Goal: Task Accomplishment & Management: Use online tool/utility

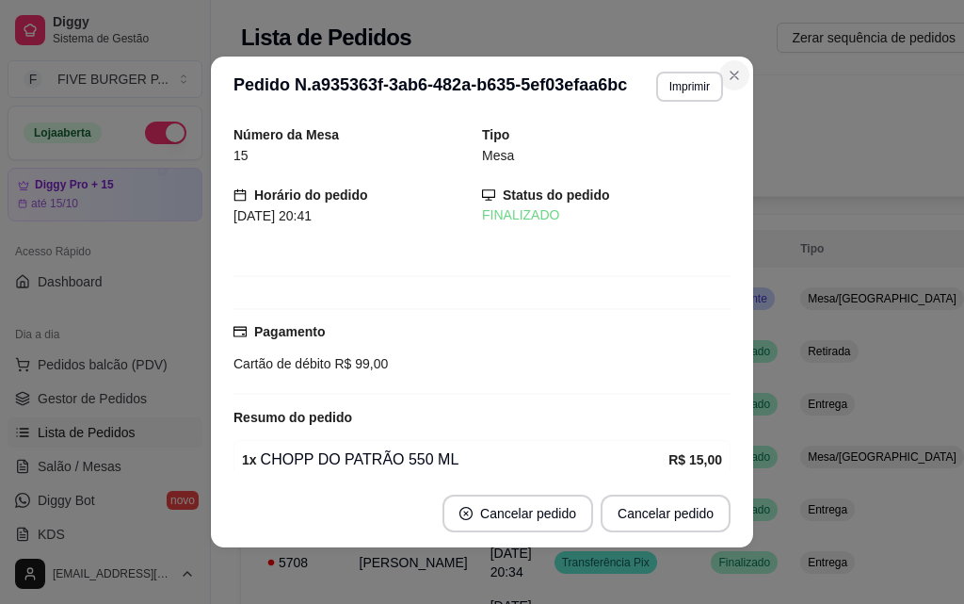
scroll to position [94, 0]
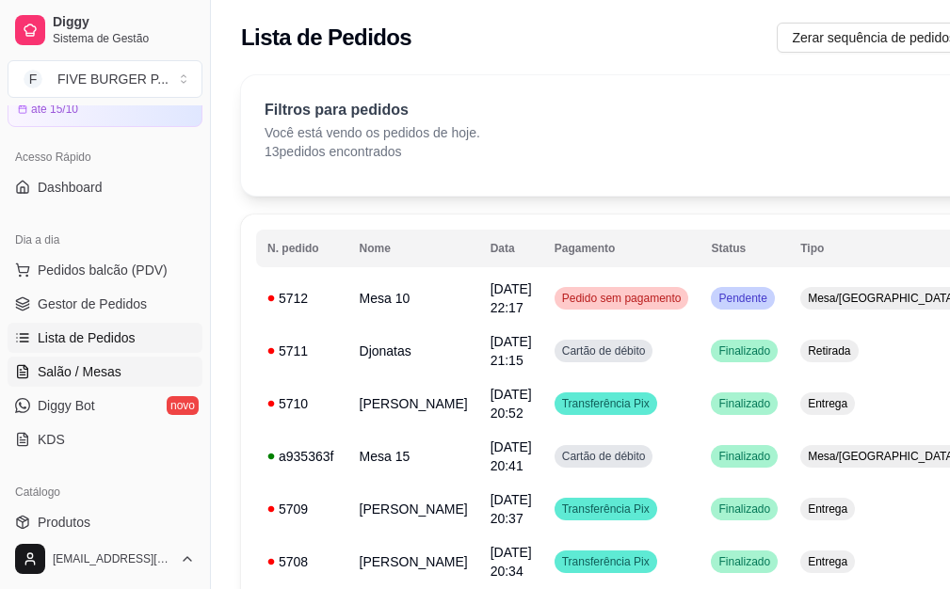
click at [133, 382] on link "Salão / Mesas" at bounding box center [105, 372] width 195 height 30
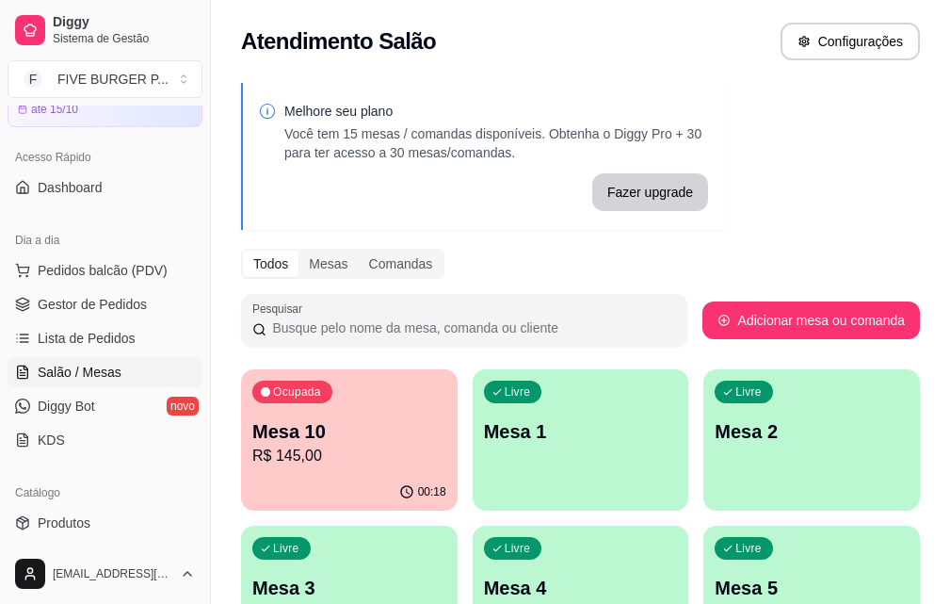
click at [360, 453] on p "R$ 145,00" at bounding box center [349, 455] width 194 height 23
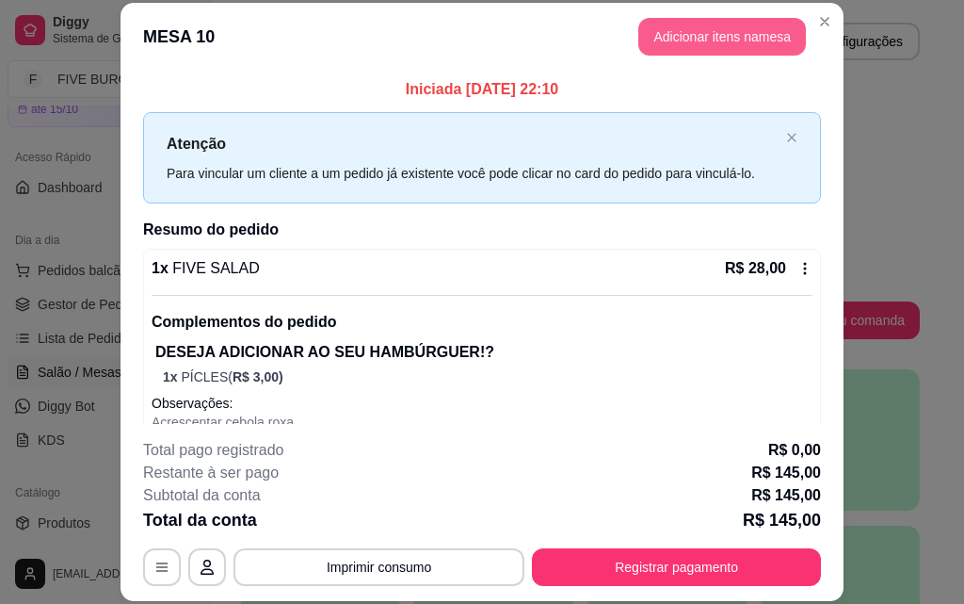
click at [724, 37] on button "Adicionar itens na mesa" at bounding box center [722, 37] width 168 height 38
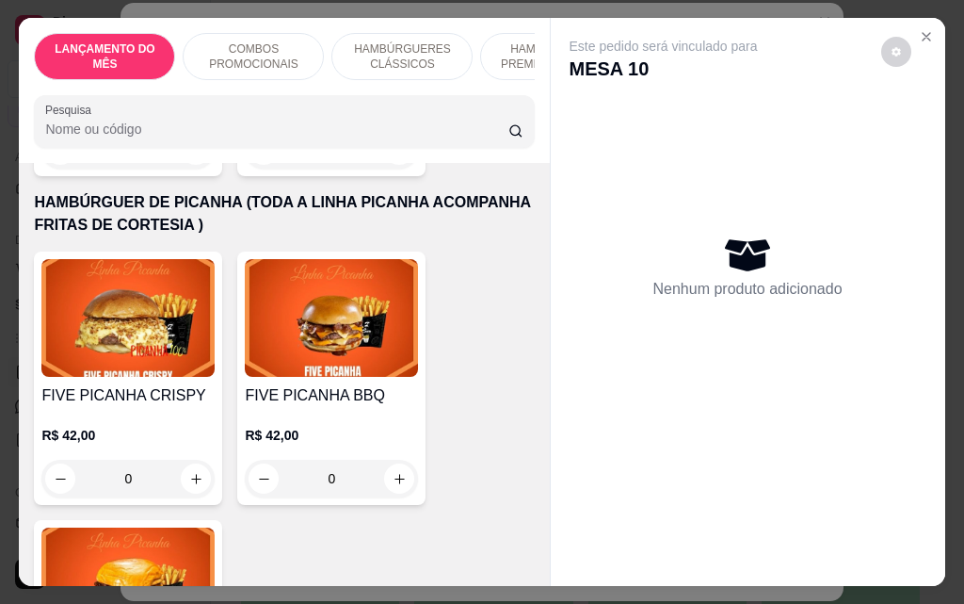
scroll to position [3296, 0]
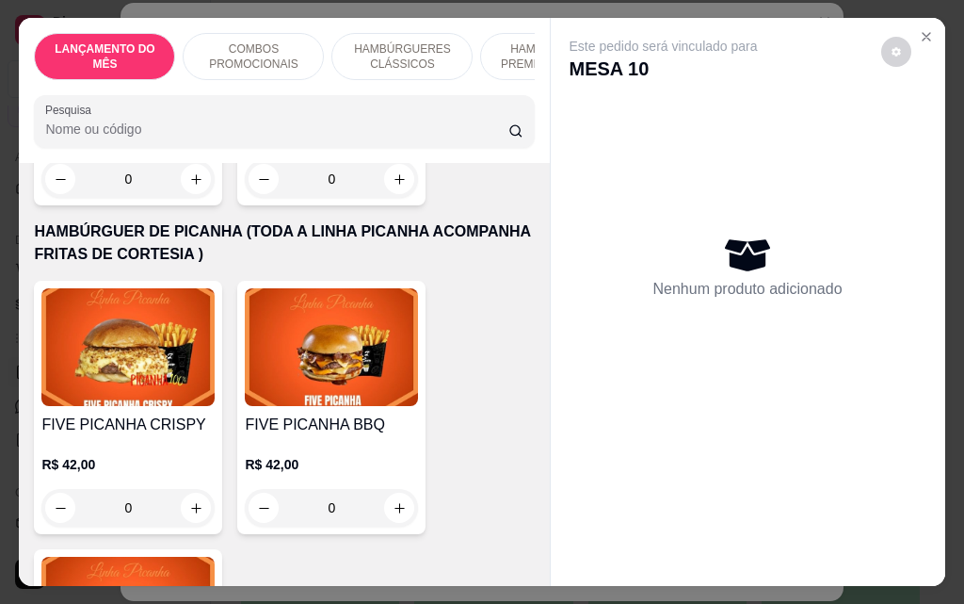
click at [398, 489] on div "0" at bounding box center [331, 508] width 173 height 38
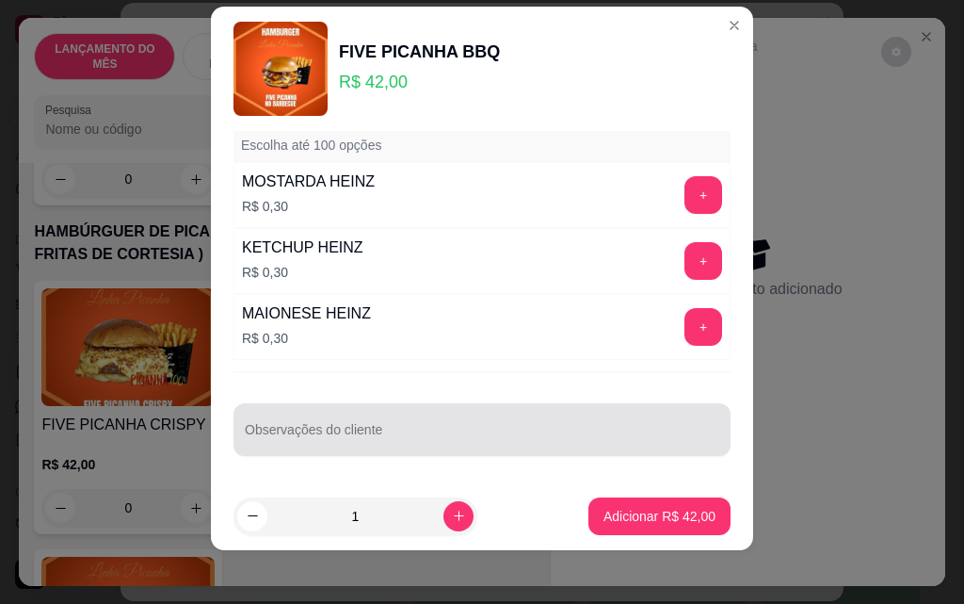
scroll to position [30, 0]
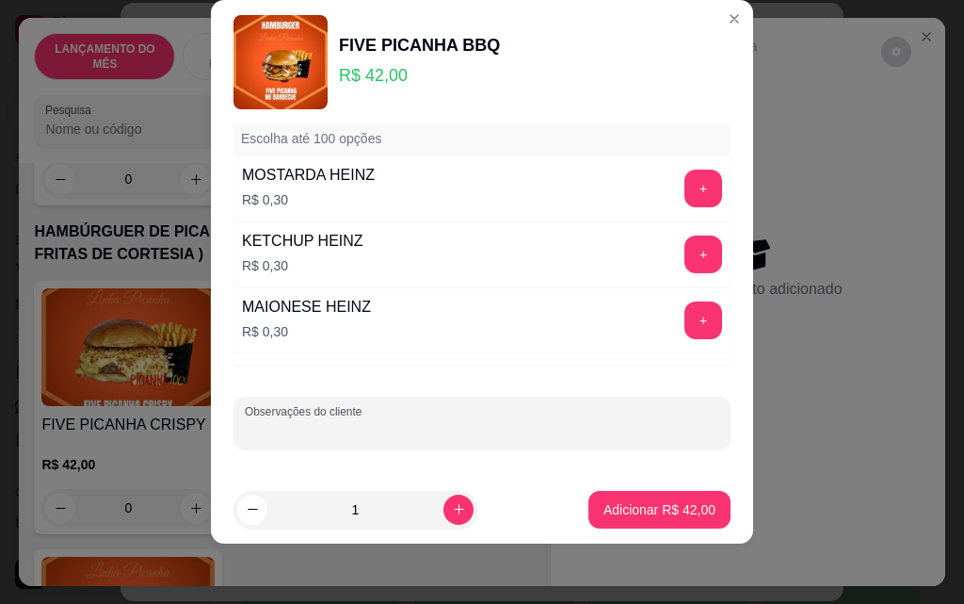
click at [483, 431] on input "Observações do cliente" at bounding box center [482, 430] width 475 height 19
type input "pra viagem"
click at [650, 508] on p "Adicionar R$ 42,00" at bounding box center [660, 509] width 112 height 19
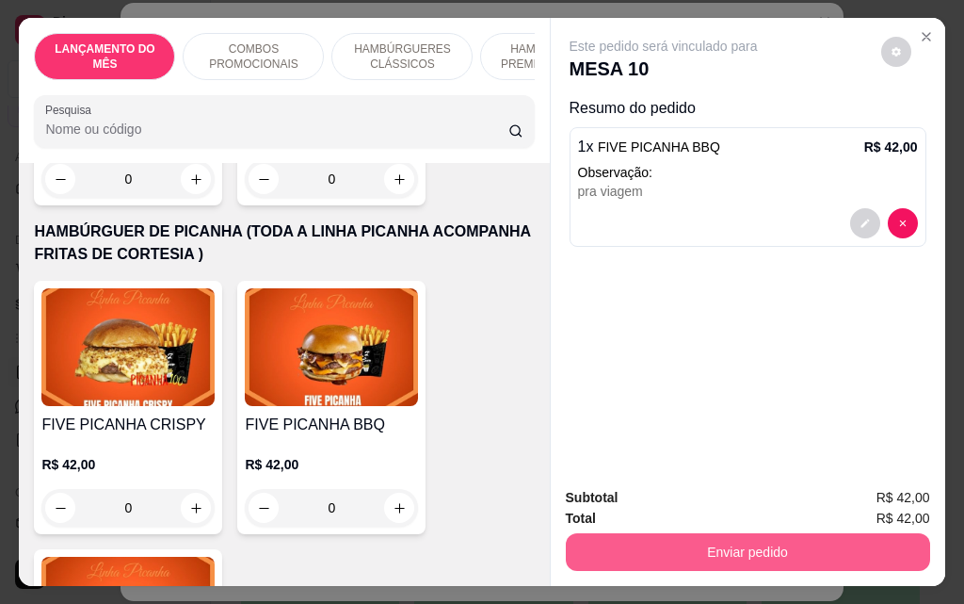
click at [727, 553] on button "Enviar pedido" at bounding box center [748, 552] width 364 height 38
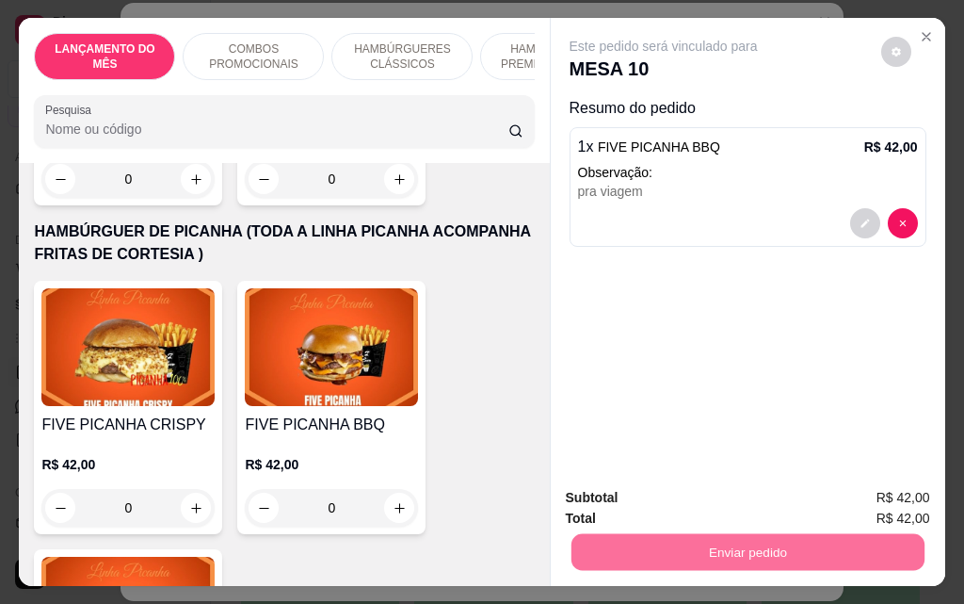
click at [886, 502] on button "Enviar pedido" at bounding box center [881, 498] width 106 height 36
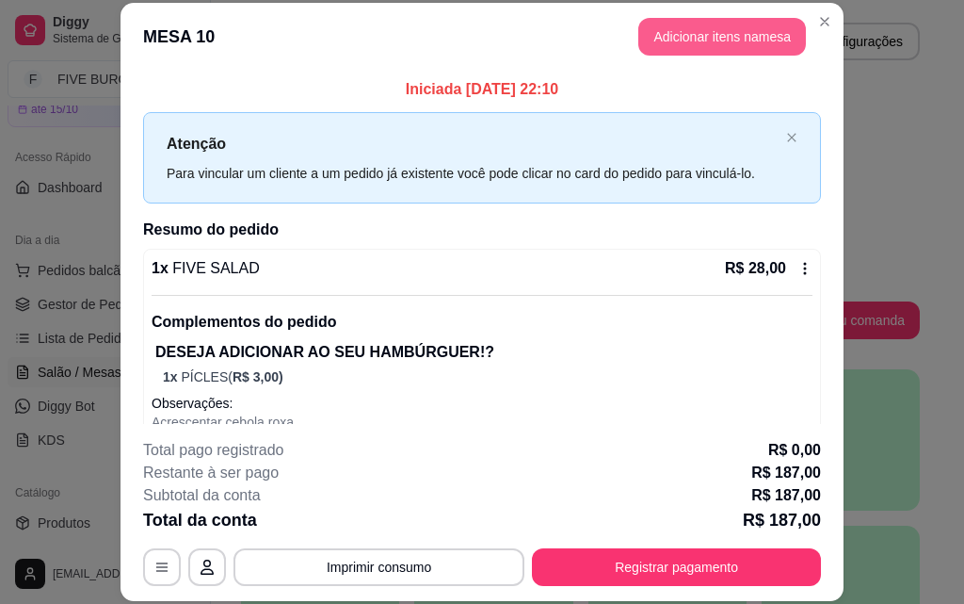
click at [695, 34] on button "Adicionar itens na mesa" at bounding box center [722, 37] width 168 height 38
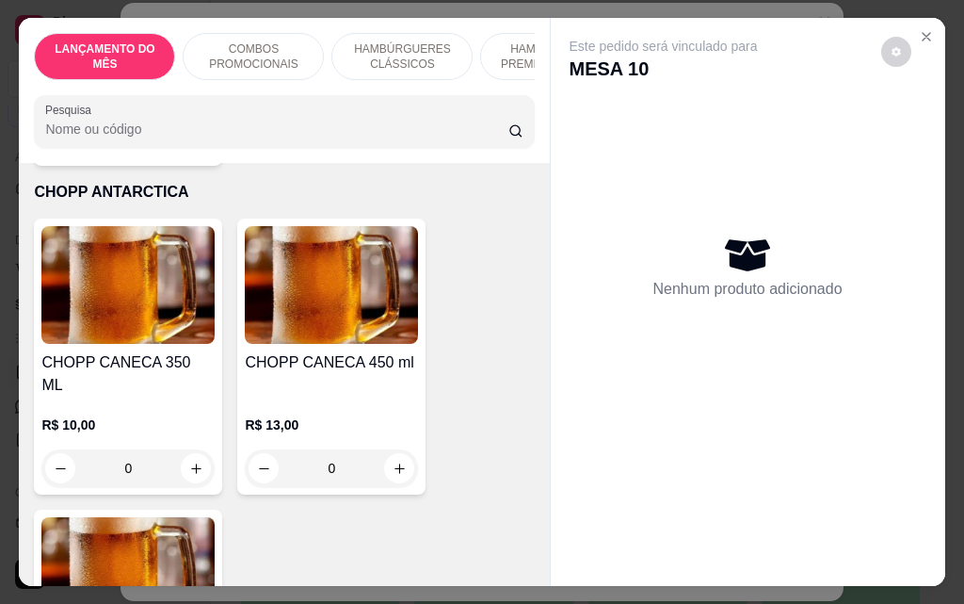
scroll to position [10922, 0]
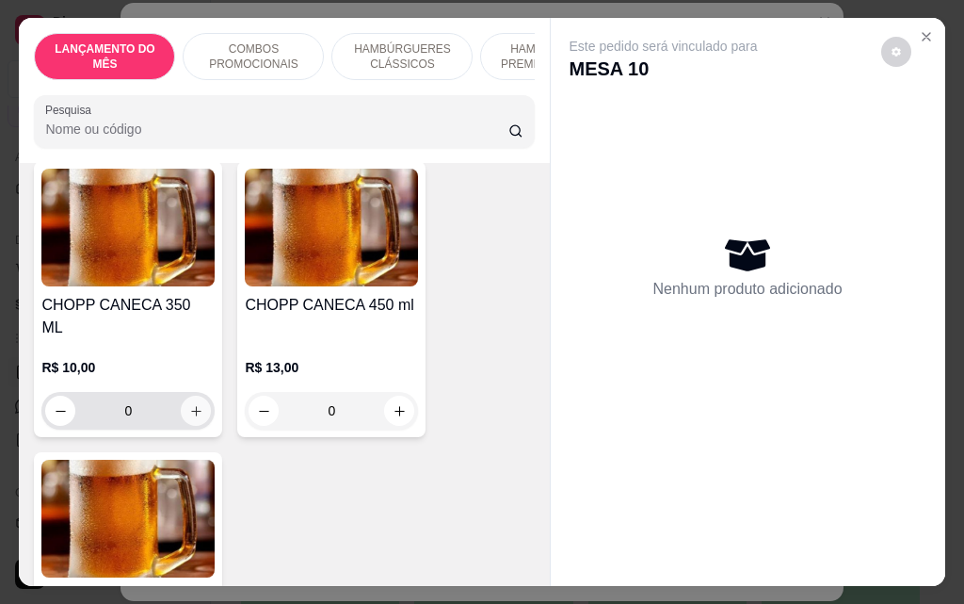
click at [194, 404] on icon "increase-product-quantity" at bounding box center [196, 411] width 14 height 14
type input "1"
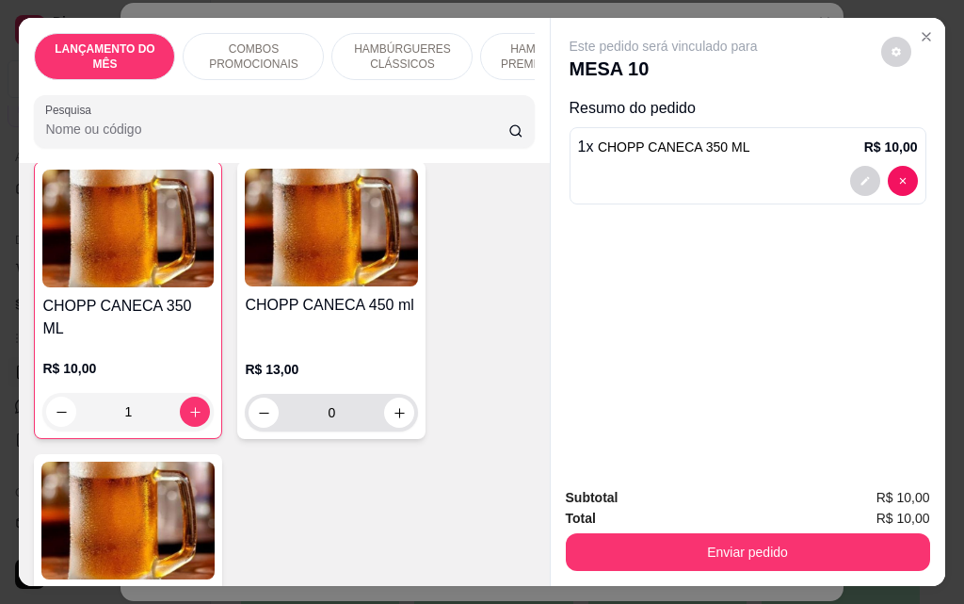
scroll to position [10923, 0]
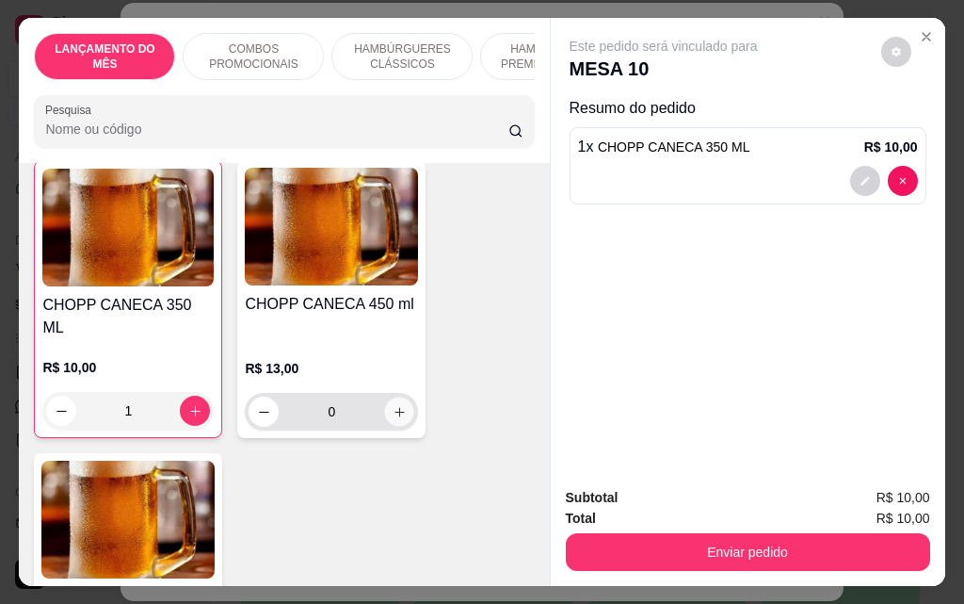
click at [391, 397] on button "increase-product-quantity" at bounding box center [399, 411] width 29 height 29
type input "1"
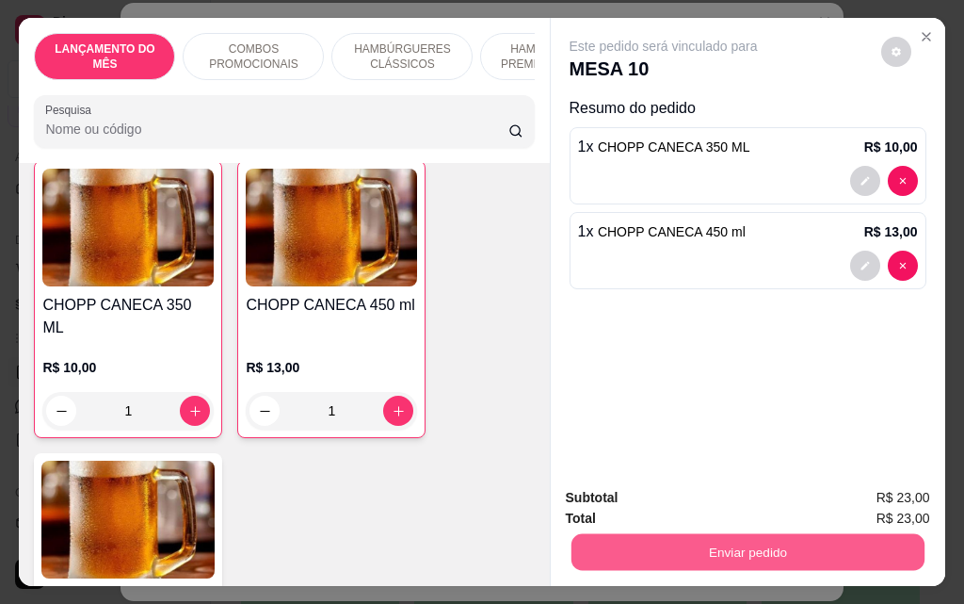
click at [667, 549] on button "Enviar pedido" at bounding box center [747, 551] width 353 height 37
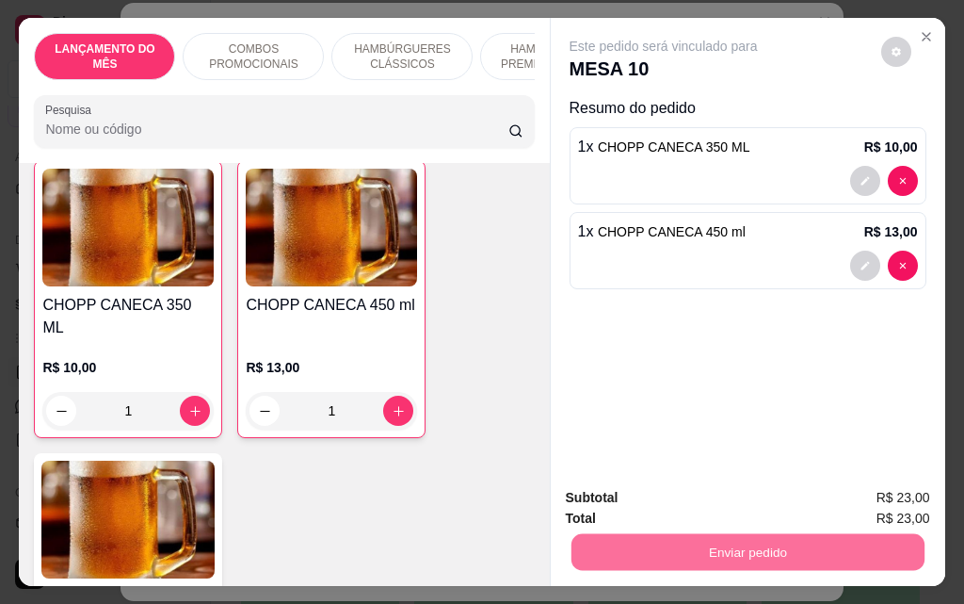
click at [865, 502] on button "Enviar pedido" at bounding box center [881, 498] width 106 height 36
